Goal: Task Accomplishment & Management: Complete application form

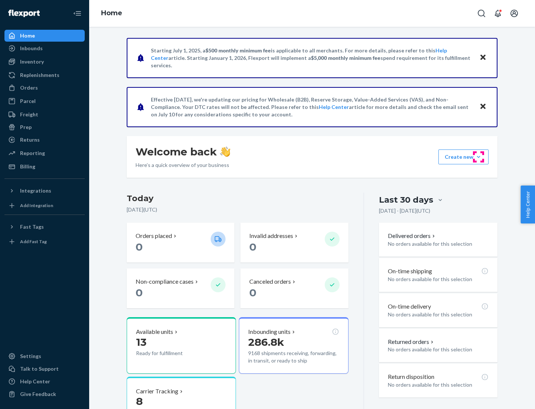
click at [479, 157] on button "Create new Create new inbound Create new order Create new product" at bounding box center [464, 156] width 50 height 15
click at [45, 48] on div "Inbounds" at bounding box center [44, 48] width 79 height 10
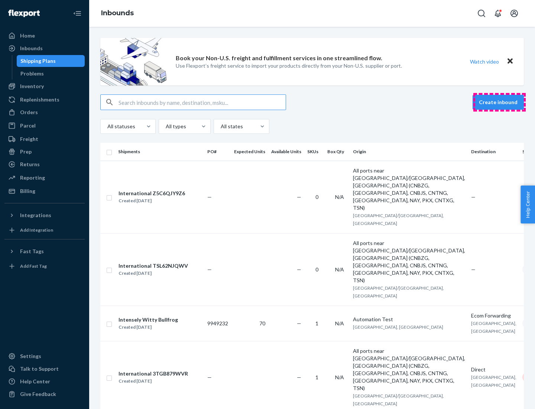
click at [499, 102] on button "Create inbound" at bounding box center [498, 102] width 51 height 15
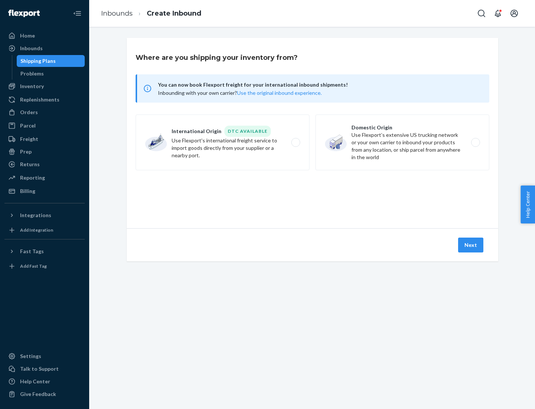
click at [402, 142] on label "Domestic Origin Use Flexport’s extensive US trucking network or your own carrie…" at bounding box center [403, 142] width 174 height 56
click at [475, 142] on input "Domestic Origin Use Flexport’s extensive US trucking network or your own carrie…" at bounding box center [477, 142] width 5 height 5
radio input "true"
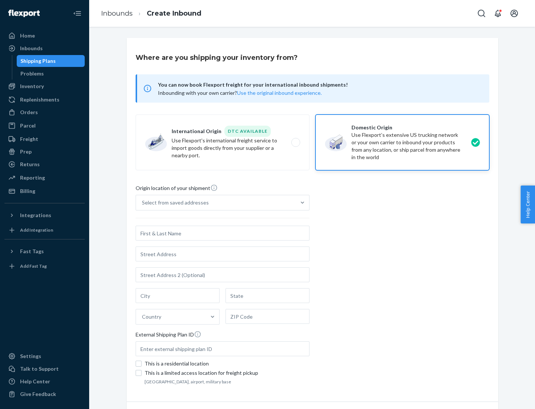
click at [174, 203] on div "Select from saved addresses" at bounding box center [175, 202] width 67 height 7
click at [143, 203] on input "Select from saved addresses" at bounding box center [142, 202] width 1 height 7
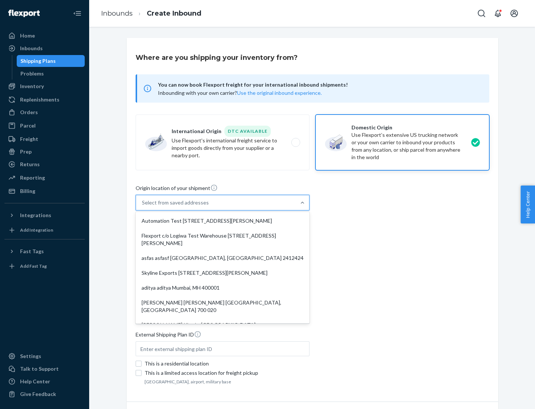
scroll to position [3, 0]
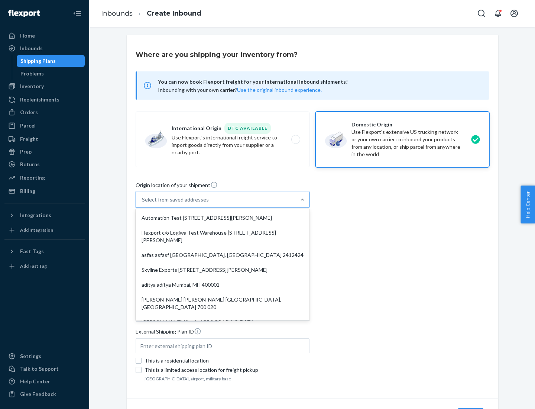
click at [223, 218] on div "Automation Test [STREET_ADDRESS][PERSON_NAME]" at bounding box center [222, 217] width 171 height 15
click at [143, 203] on input "option Automation Test [STREET_ADDRESS][PERSON_NAME]. 9 results available. Use …" at bounding box center [142, 199] width 1 height 7
type input "Automation Test"
type input "9th Floor"
type input "[GEOGRAPHIC_DATA]"
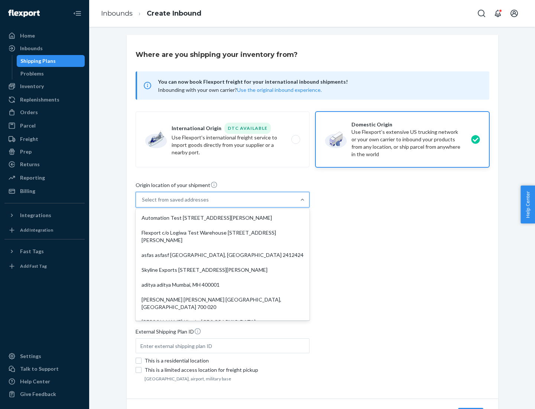
type input "CA"
type input "94104"
type input "[STREET_ADDRESS][PERSON_NAME]"
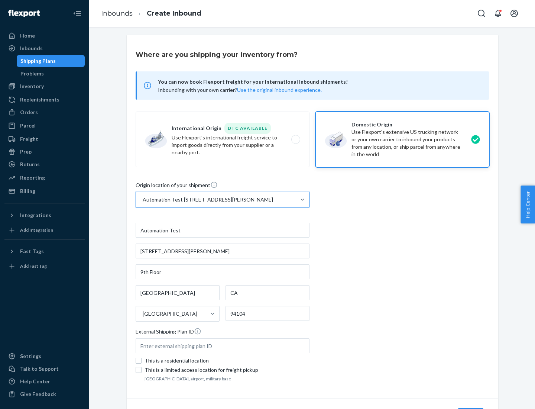
scroll to position [43, 0]
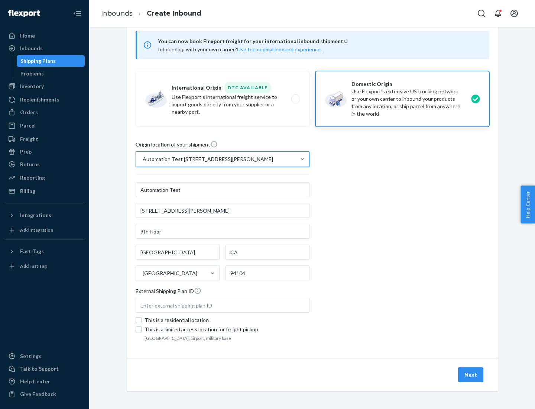
click at [471, 375] on button "Next" at bounding box center [470, 374] width 25 height 15
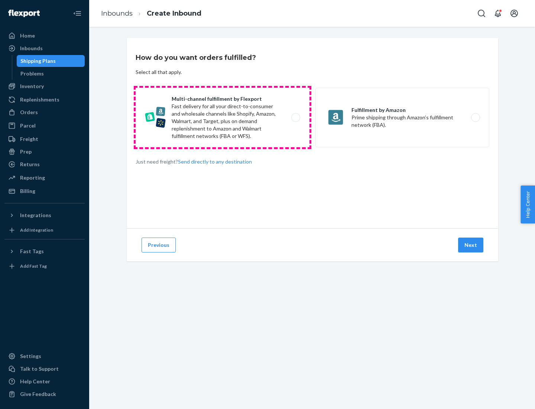
click at [223, 117] on label "Multi-channel fulfillment by Flexport Fast delivery for all your direct-to-cons…" at bounding box center [223, 117] width 174 height 59
click at [295, 117] on input "Multi-channel fulfillment by Flexport Fast delivery for all your direct-to-cons…" at bounding box center [297, 117] width 5 height 5
radio input "true"
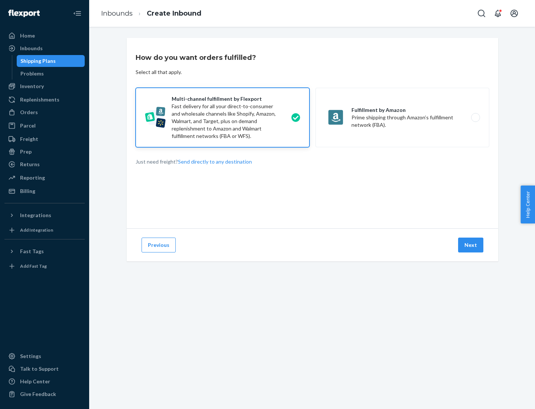
click at [471, 245] on button "Next" at bounding box center [470, 244] width 25 height 15
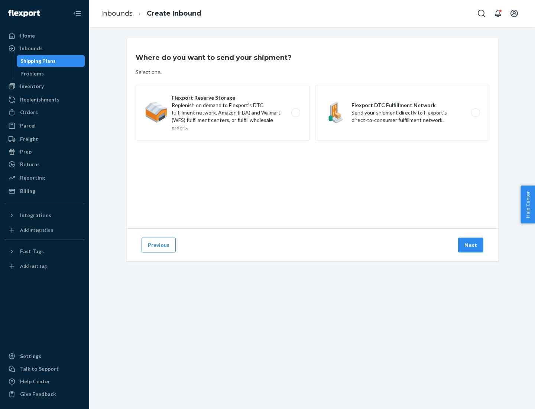
click at [402, 113] on label "Flexport DTC Fulfillment Network Send your shipment directly to Flexport's dire…" at bounding box center [403, 113] width 174 height 56
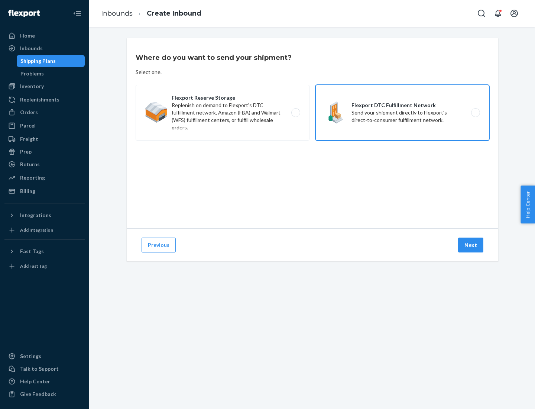
click at [475, 113] on input "Flexport DTC Fulfillment Network Send your shipment directly to Flexport's dire…" at bounding box center [477, 112] width 5 height 5
radio input "true"
click at [471, 245] on button "Next" at bounding box center [470, 244] width 25 height 15
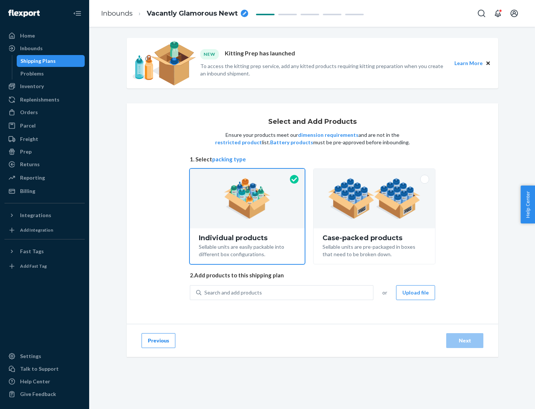
click at [375, 198] on img at bounding box center [374, 198] width 93 height 41
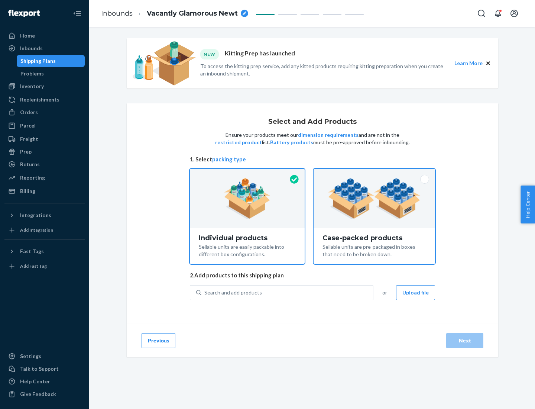
click at [375, 174] on input "Case-packed products Sellable units are pre-packaged in boxes that need to be b…" at bounding box center [374, 171] width 5 height 5
radio input "true"
radio input "false"
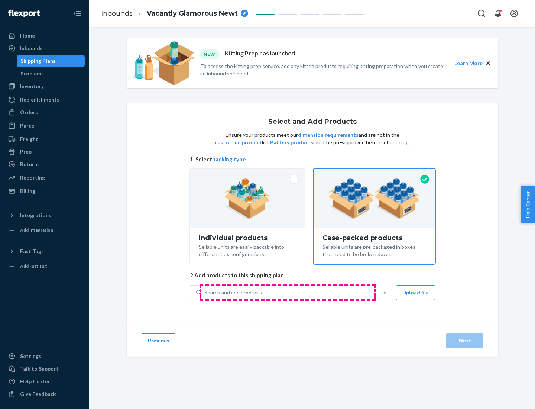
click at [288, 292] on div "Search and add products" at bounding box center [287, 292] width 172 height 13
click at [205, 292] on input "Search and add products" at bounding box center [204, 292] width 1 height 7
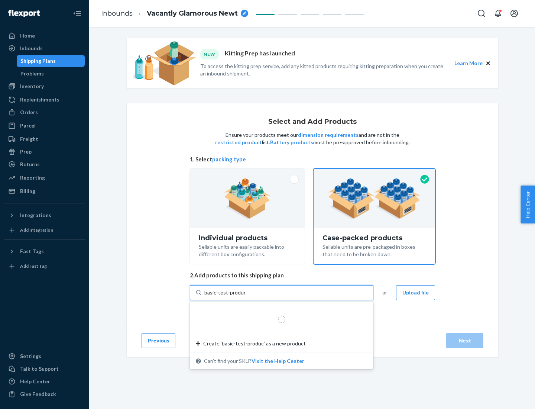
type input "basic-test-product-1"
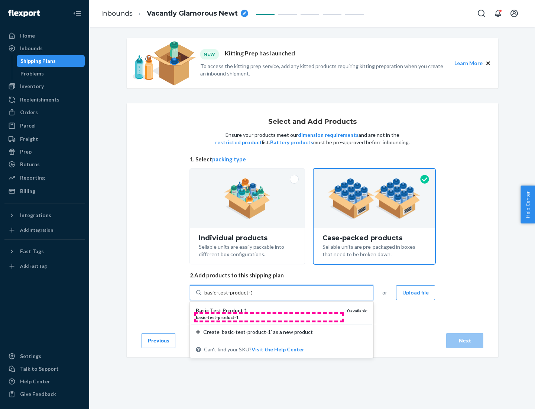
click at [269, 317] on div "basic - test - product - 1" at bounding box center [268, 317] width 145 height 6
click at [252, 296] on input "basic-test-product-1" at bounding box center [228, 292] width 48 height 7
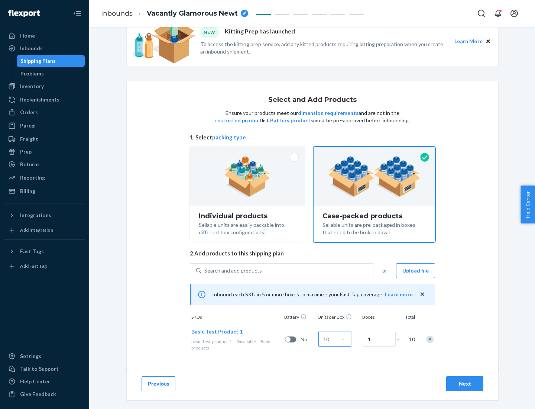
scroll to position [27, 0]
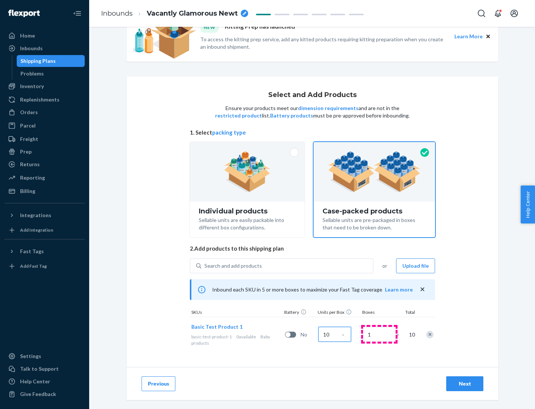
type input "10"
type input "7"
click at [465, 384] on div "Next" at bounding box center [465, 383] width 25 height 7
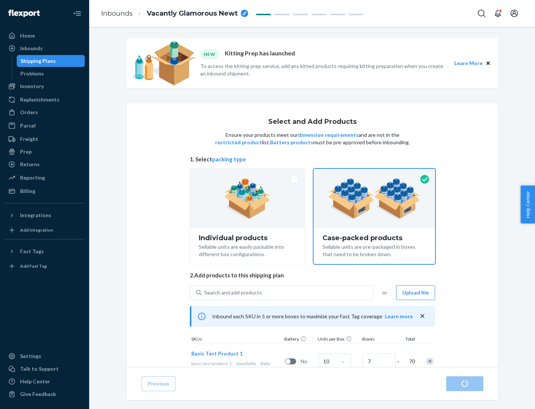
radio input "true"
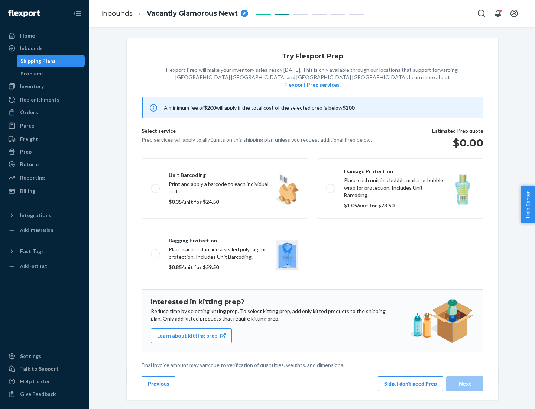
scroll to position [2, 0]
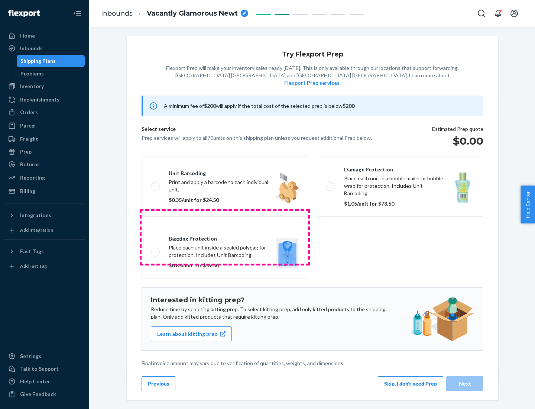
click at [225, 237] on label "Bagging protection Place each unit inside a sealed polybag for protection. Incl…" at bounding box center [225, 252] width 166 height 53
click at [156, 249] on input "Bagging protection Place each unit inside a sealed polybag for protection. Incl…" at bounding box center [153, 251] width 5 height 5
checkbox input "true"
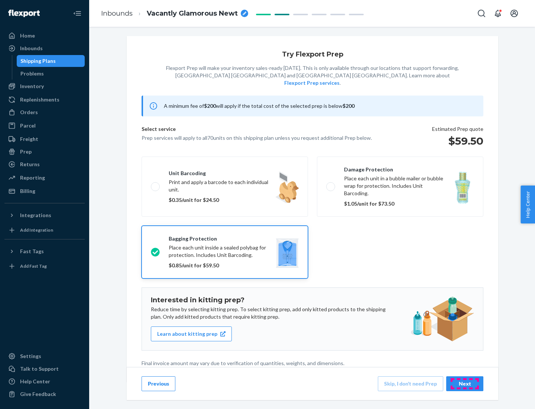
click at [465, 383] on div "Next" at bounding box center [465, 383] width 25 height 7
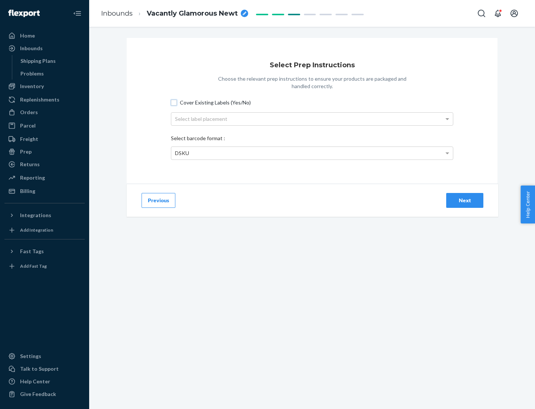
click at [174, 102] on input "Cover Existing Labels (Yes/No)" at bounding box center [174, 103] width 6 height 6
checkbox input "true"
click at [312, 119] on div "Select label placement" at bounding box center [312, 119] width 282 height 13
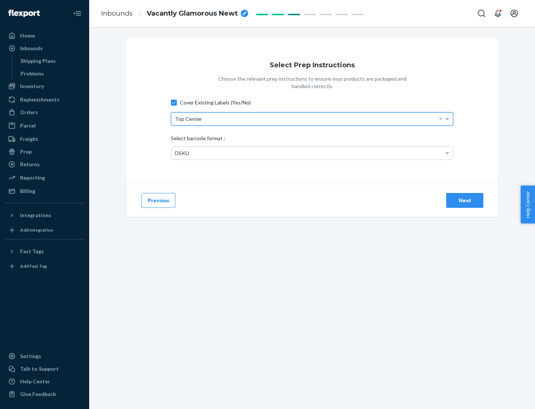
click at [312, 153] on div "DSKU" at bounding box center [312, 153] width 282 height 13
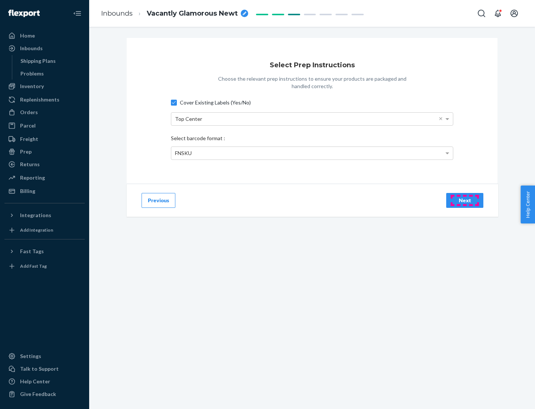
click at [465, 200] on div "Next" at bounding box center [465, 200] width 25 height 7
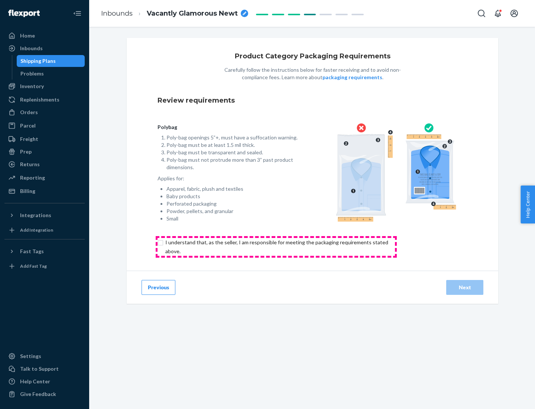
click at [276, 246] on input "checkbox" at bounding box center [281, 247] width 247 height 18
checkbox input "true"
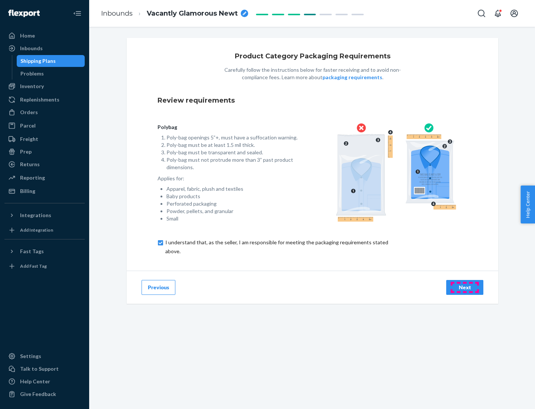
click at [465, 287] on div "Next" at bounding box center [465, 287] width 25 height 7
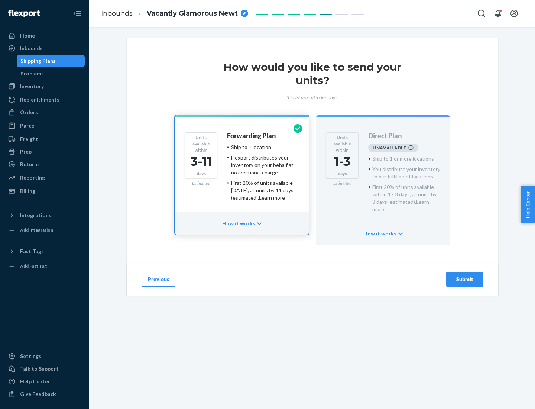
click at [252, 136] on h4 "Forwarding Plan" at bounding box center [251, 135] width 49 height 7
click at [465, 275] on div "Submit" at bounding box center [465, 278] width 25 height 7
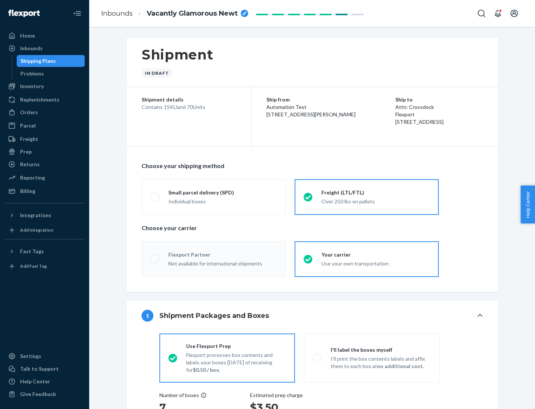
radio input "true"
radio input "false"
radio input "true"
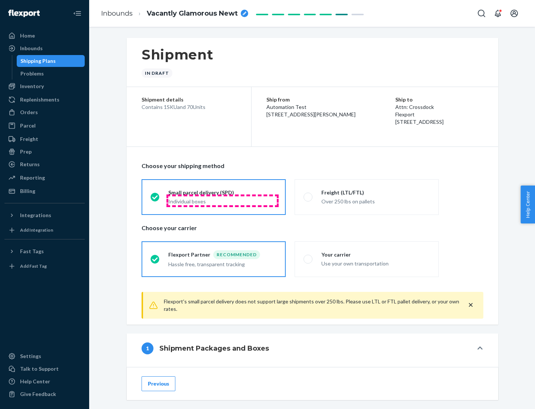
click at [223, 200] on div "Individual boxes" at bounding box center [222, 201] width 109 height 7
click at [155, 199] on input "Small parcel delivery (SPD) Individual boxes" at bounding box center [153, 196] width 5 height 5
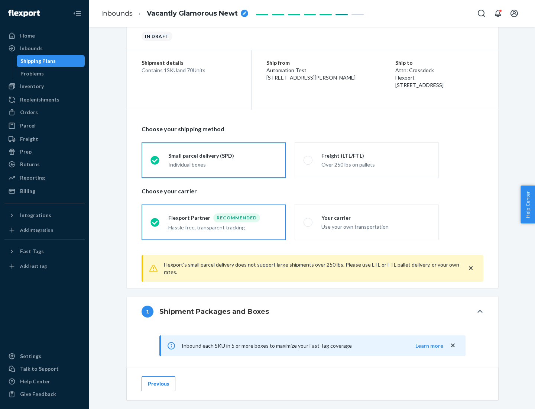
click at [376, 217] on div "Your carrier" at bounding box center [375, 217] width 109 height 7
click at [308, 220] on input "Your carrier Use your own transportation" at bounding box center [306, 222] width 5 height 5
radio input "true"
radio input "false"
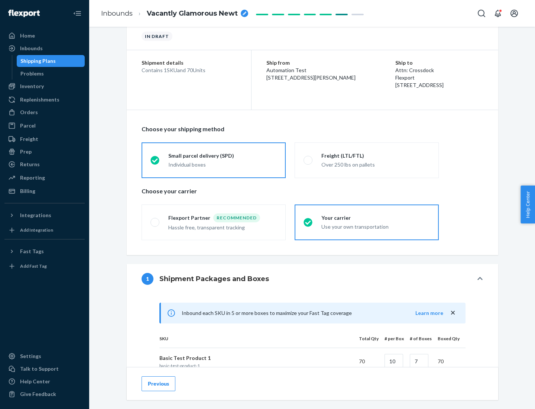
scroll to position [180, 0]
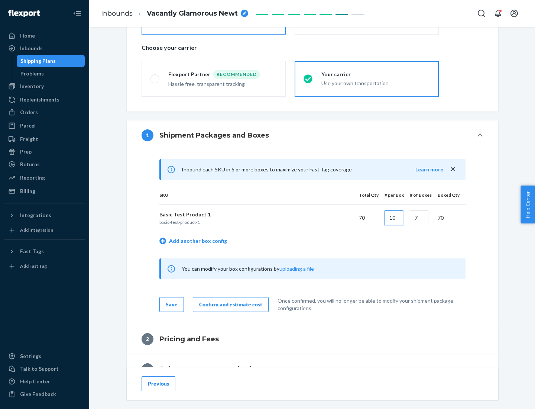
type input "10"
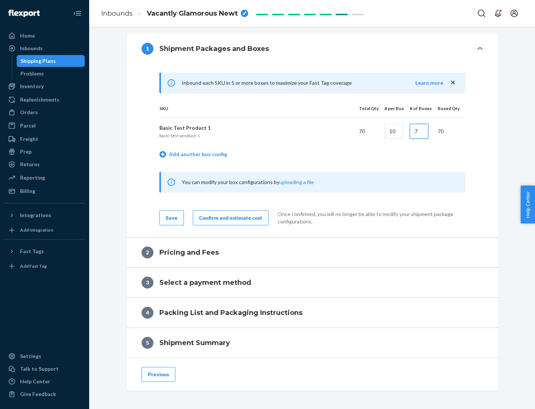
type input "7"
click at [229, 217] on div "Confirm and estimate cost" at bounding box center [230, 217] width 63 height 7
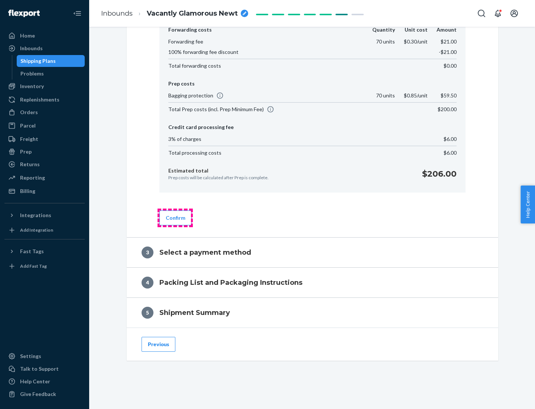
click at [175, 217] on button "Confirm" at bounding box center [175, 217] width 32 height 15
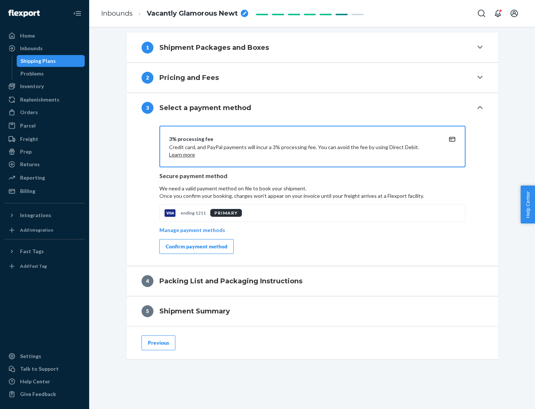
scroll to position [268, 0]
click at [196, 246] on div "Confirm payment method" at bounding box center [197, 246] width 62 height 7
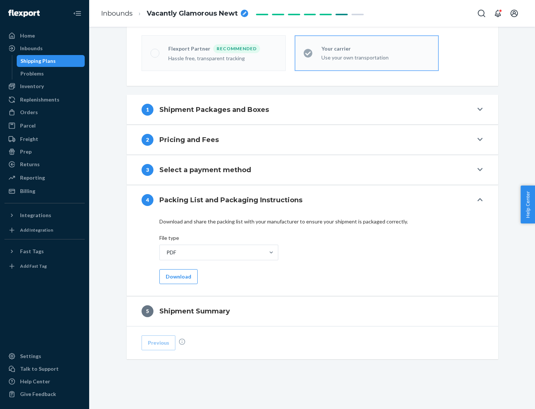
scroll to position [206, 0]
click at [178, 276] on button "Download" at bounding box center [178, 276] width 38 height 15
